Goal: Check status

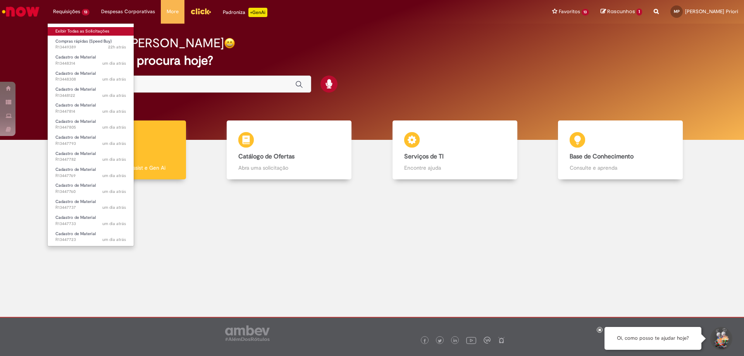
click at [88, 28] on link "Exibir Todas as Solicitações" at bounding box center [91, 31] width 86 height 9
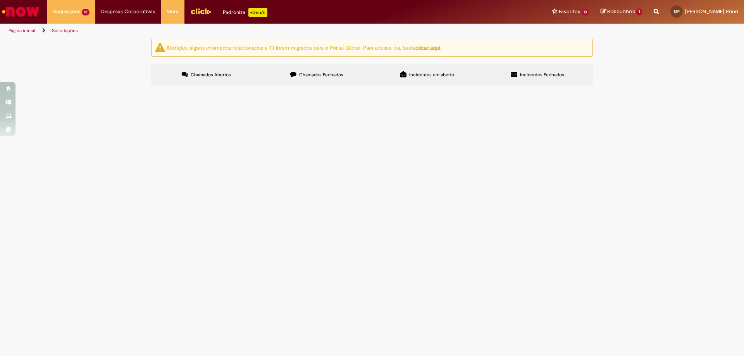
click at [299, 65] on label "Chamados Fechados" at bounding box center [316, 74] width 110 height 21
click at [0, 0] on span "Compra de esteira de lançamento de filme para empacotadora da L564" at bounding box center [0, 0] width 0 height 0
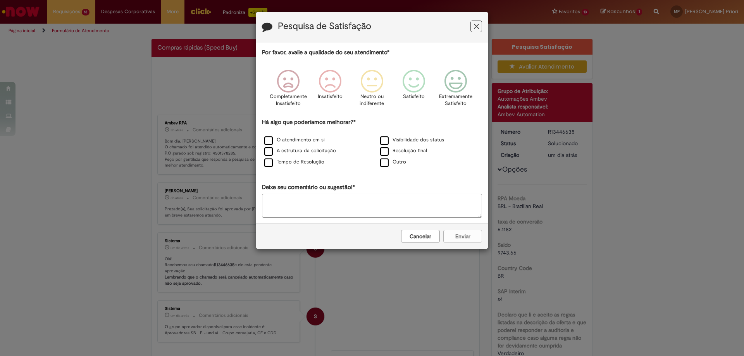
click at [417, 239] on button "Cancelar" at bounding box center [420, 236] width 39 height 13
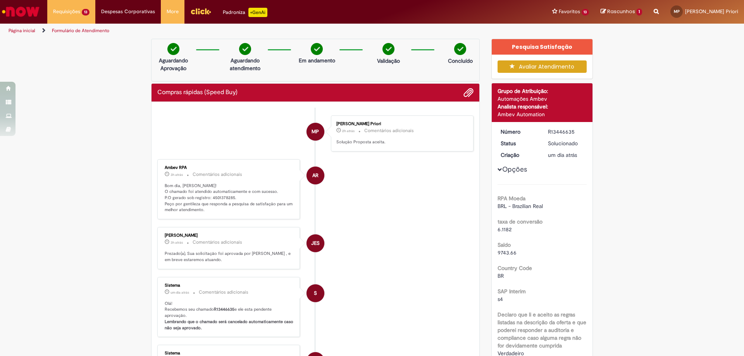
click at [220, 199] on p "Bom dia, [PERSON_NAME]! O chamado foi atendido automaticamente e com sucesso. P…" at bounding box center [229, 198] width 129 height 31
copy p "4501378285"
click at [220, 199] on p "Bom dia, [PERSON_NAME]! O chamado foi atendido automaticamente e com sucesso. P…" at bounding box center [229, 198] width 129 height 31
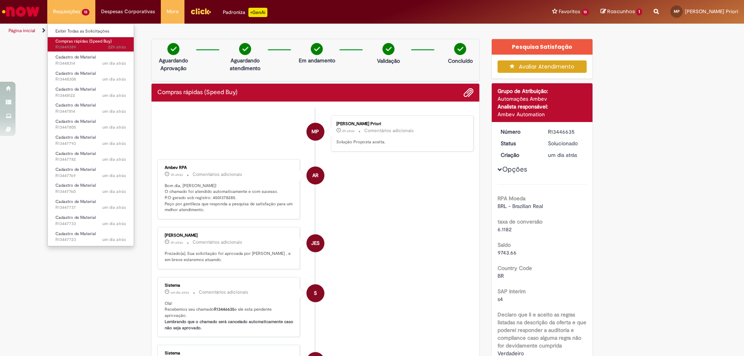
click at [83, 45] on span "22h atrás 22 horas atrás R13449389" at bounding box center [90, 47] width 71 height 6
